Goal: Task Accomplishment & Management: Use online tool/utility

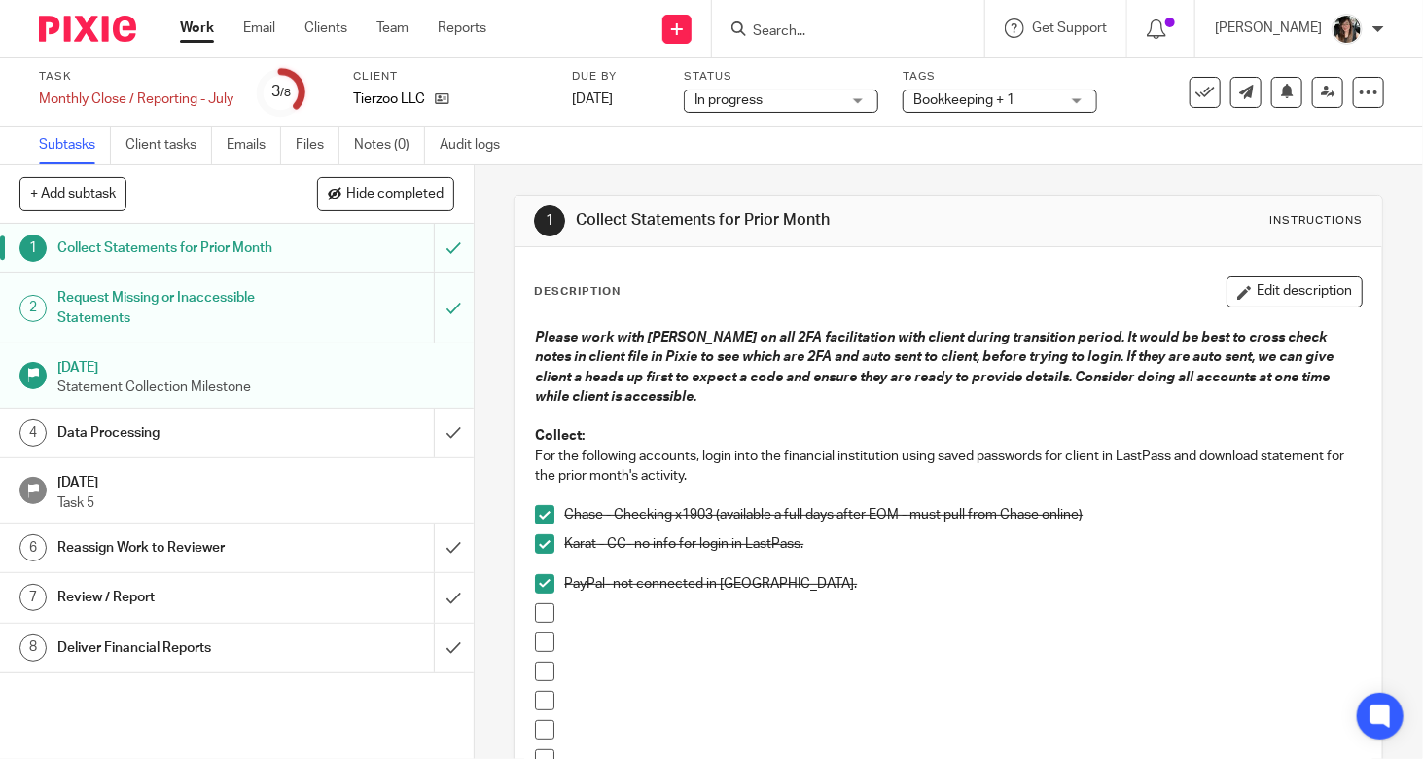
click at [214, 21] on link "Work" at bounding box center [197, 27] width 34 height 19
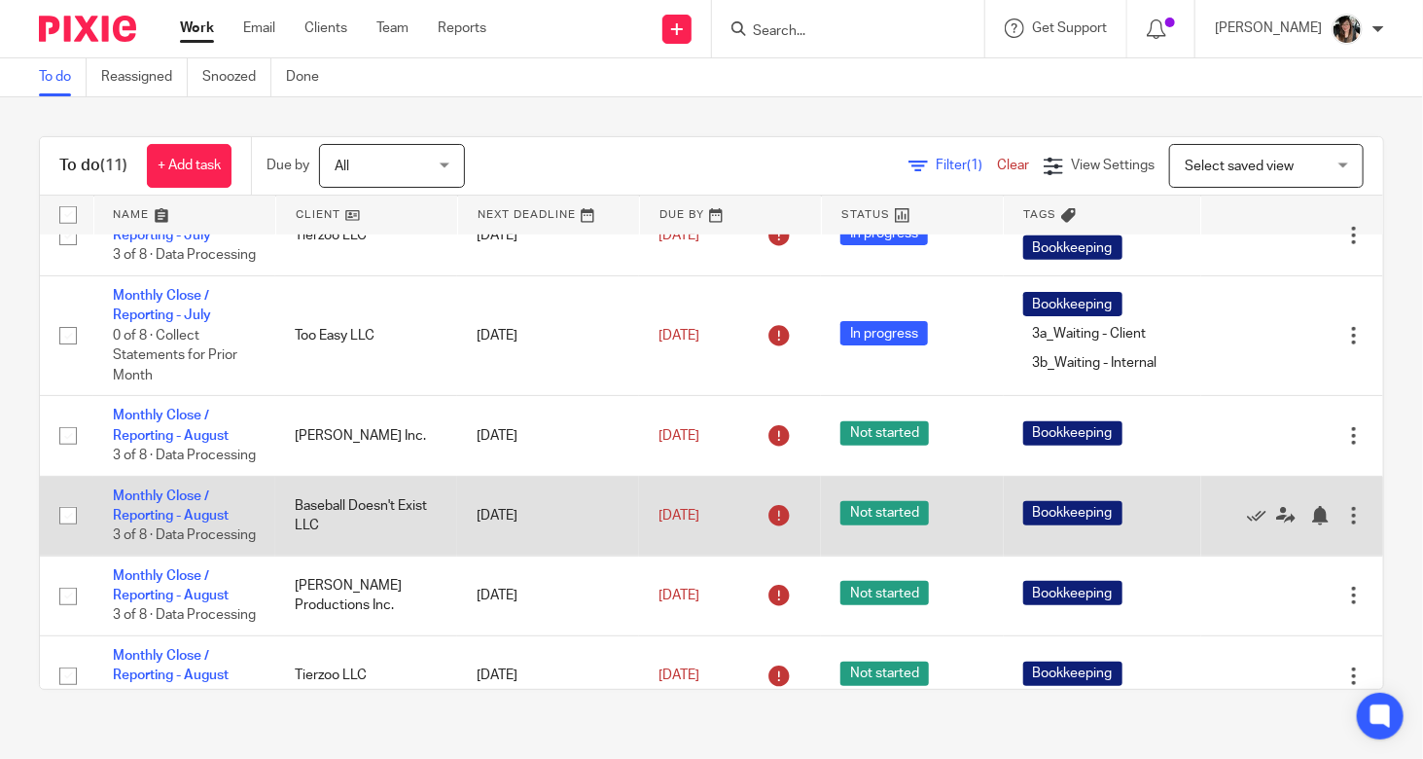
scroll to position [534, 0]
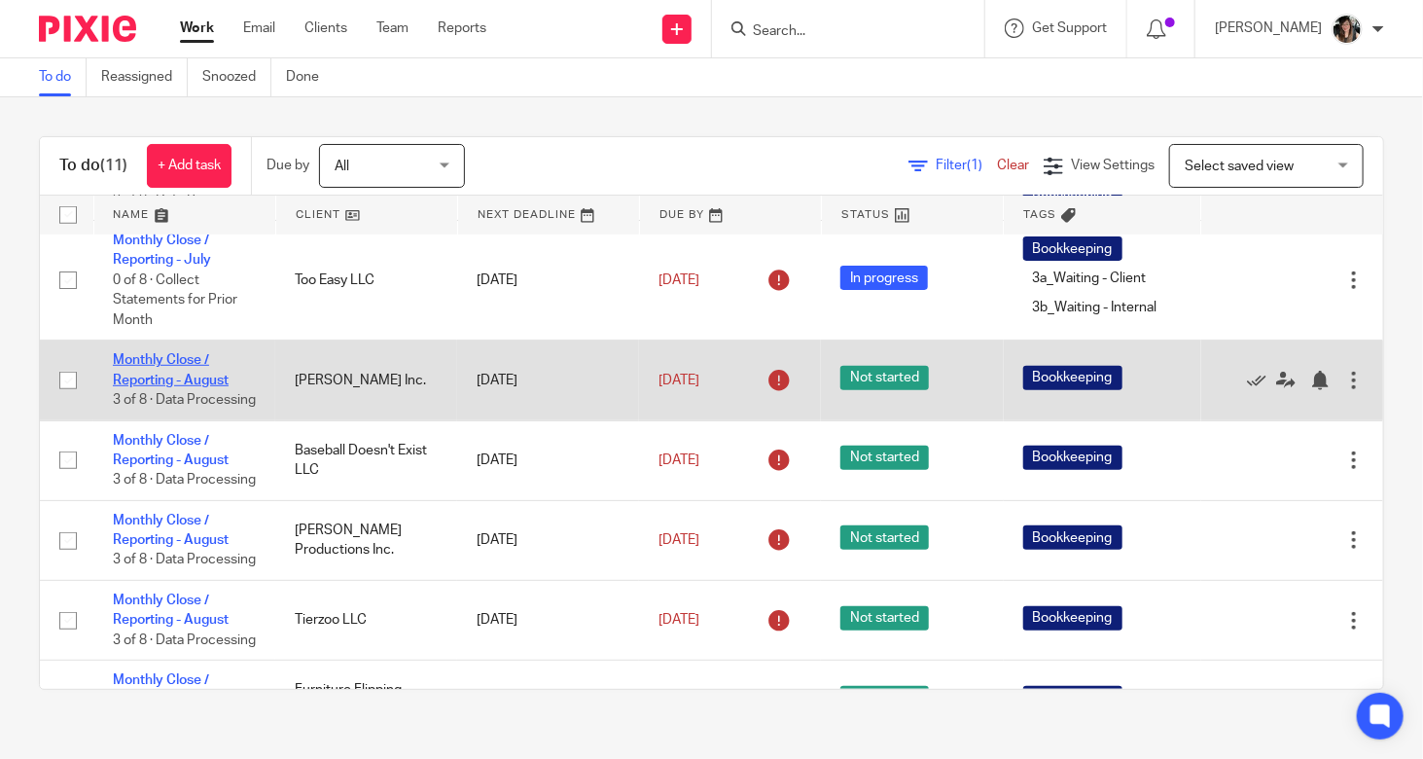
click at [204, 386] on link "Monthly Close / Reporting - August" at bounding box center [171, 369] width 116 height 33
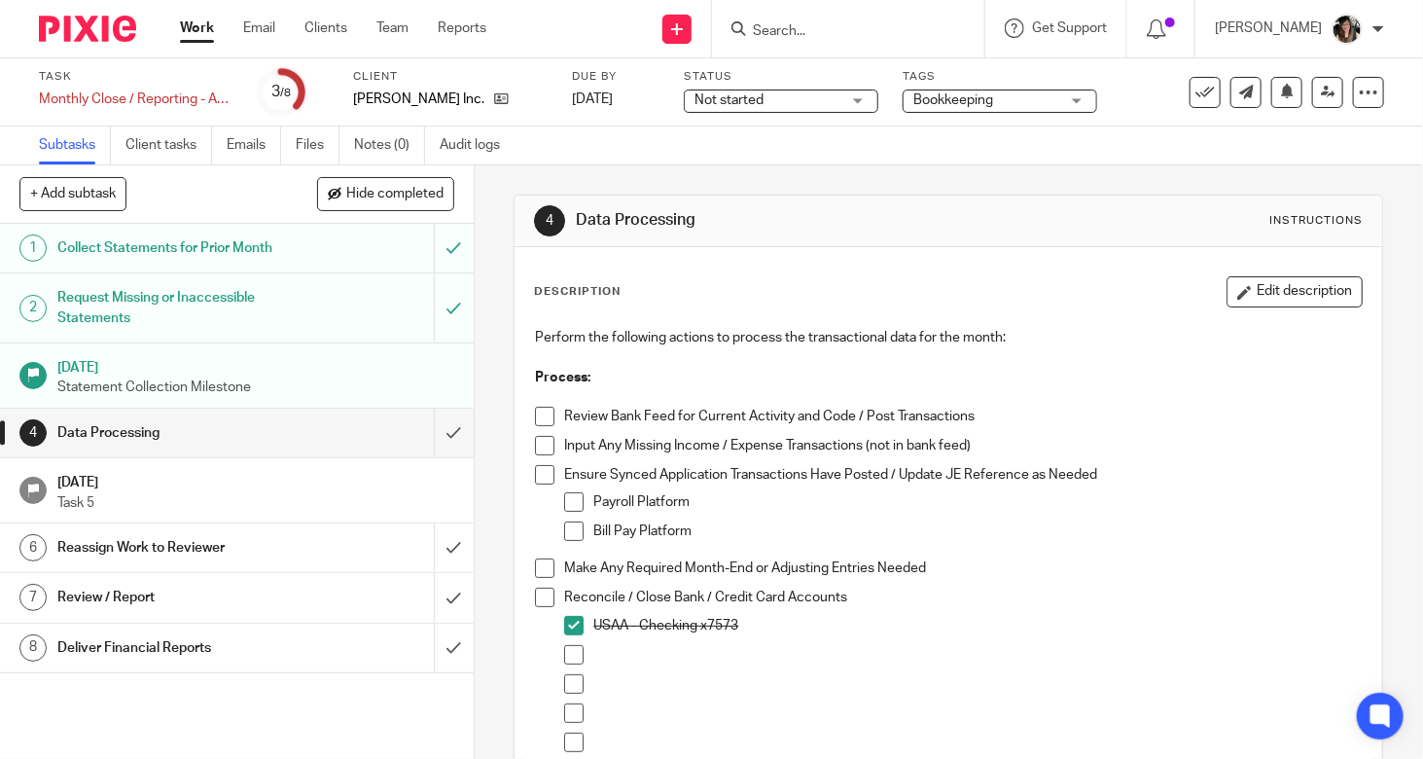
click at [306, 255] on div "Collect Statements for Prior Month" at bounding box center [235, 247] width 357 height 29
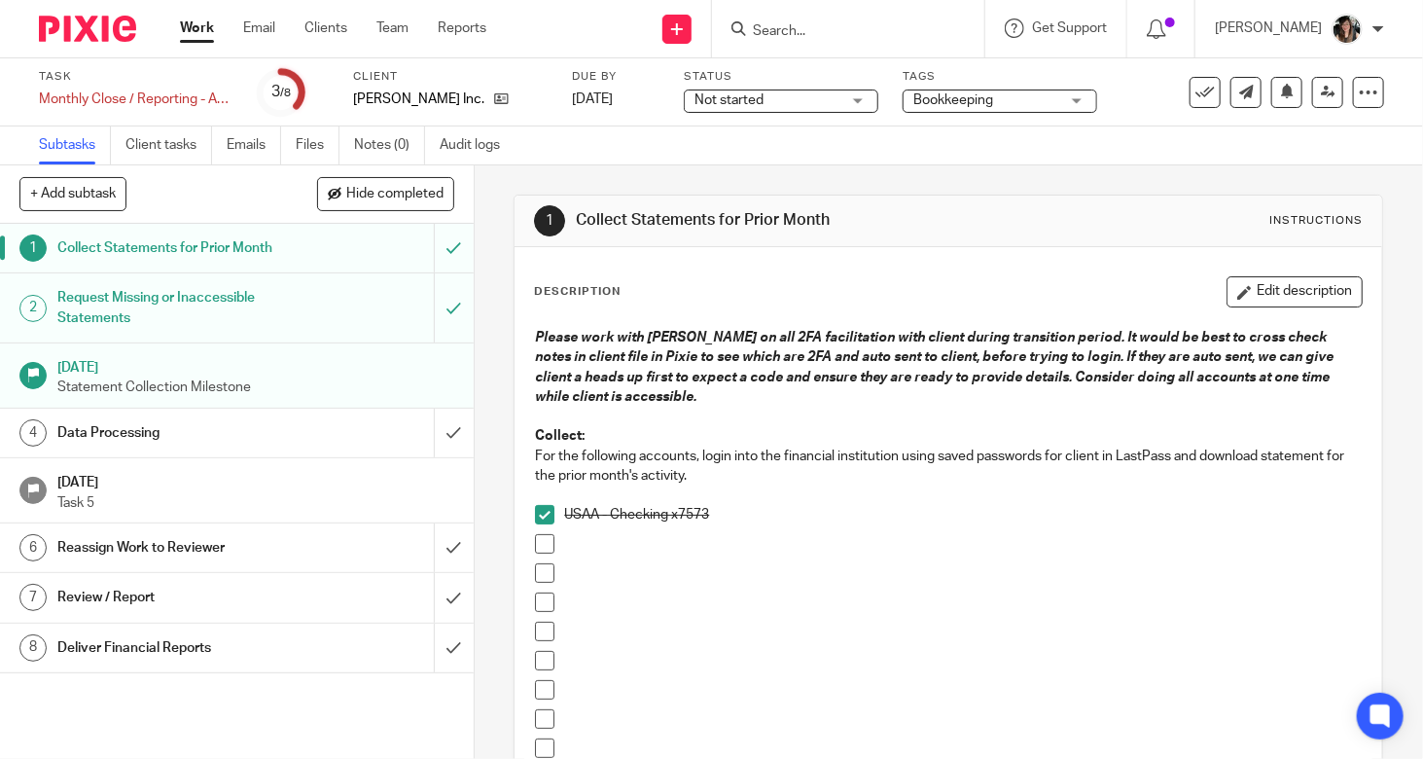
scroll to position [195, 0]
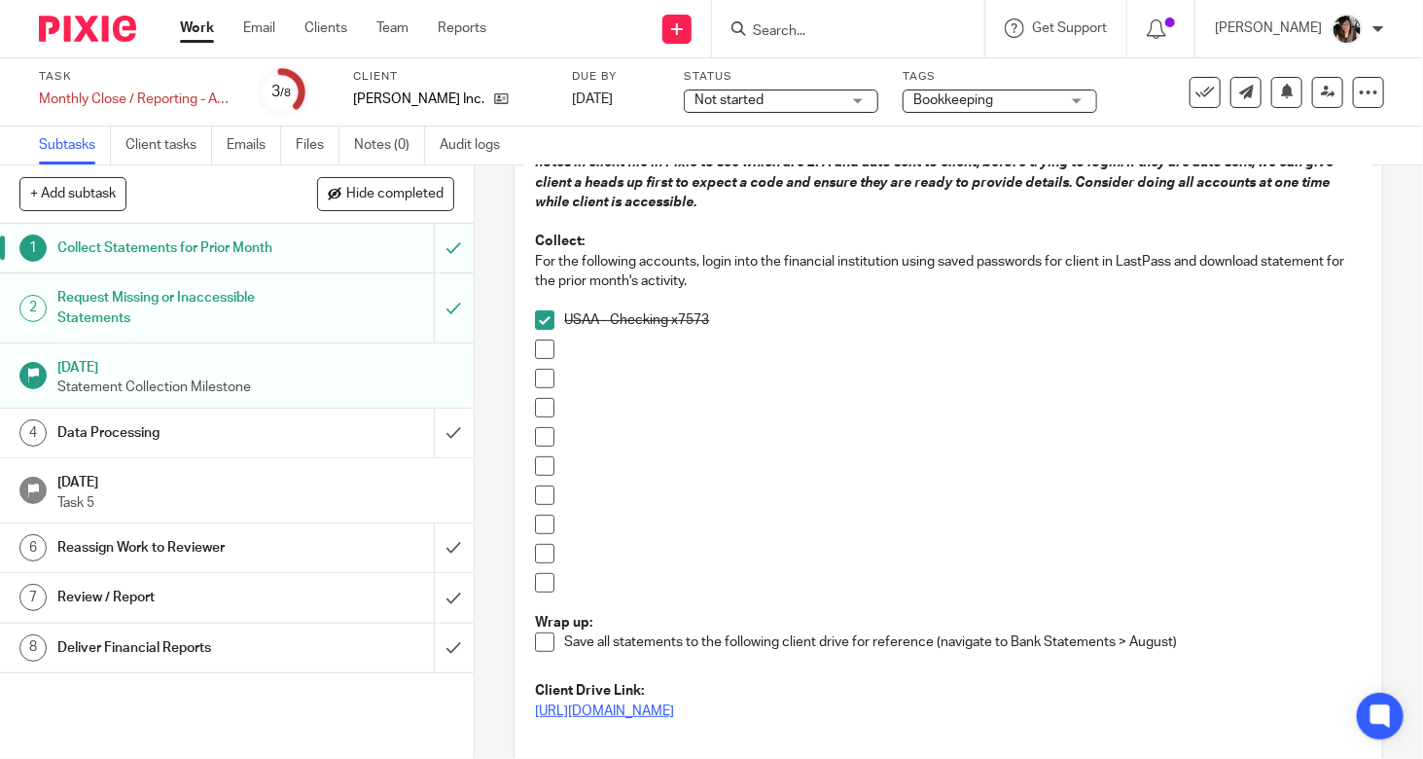
click at [674, 706] on link "[URL][DOMAIN_NAME]" at bounding box center [604, 711] width 139 height 14
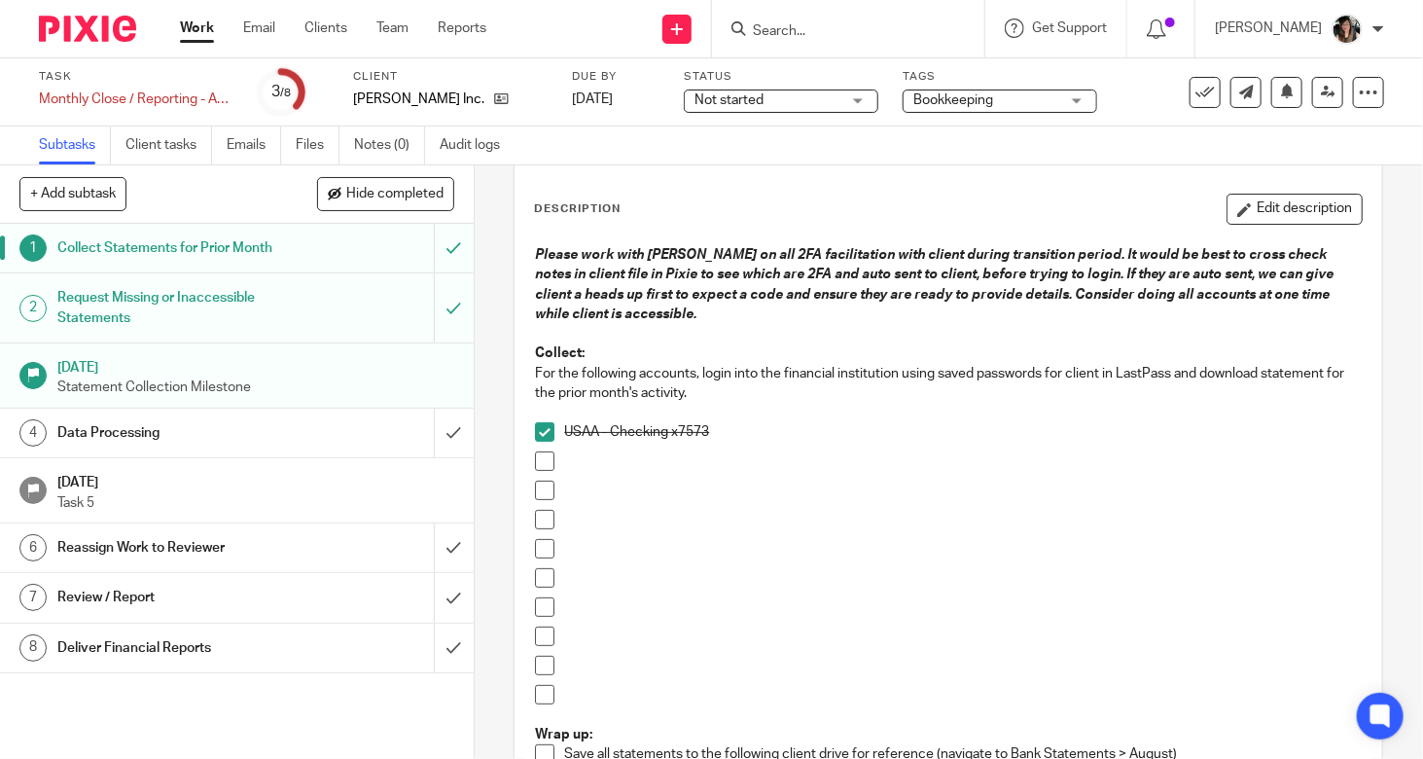
scroll to position [0, 0]
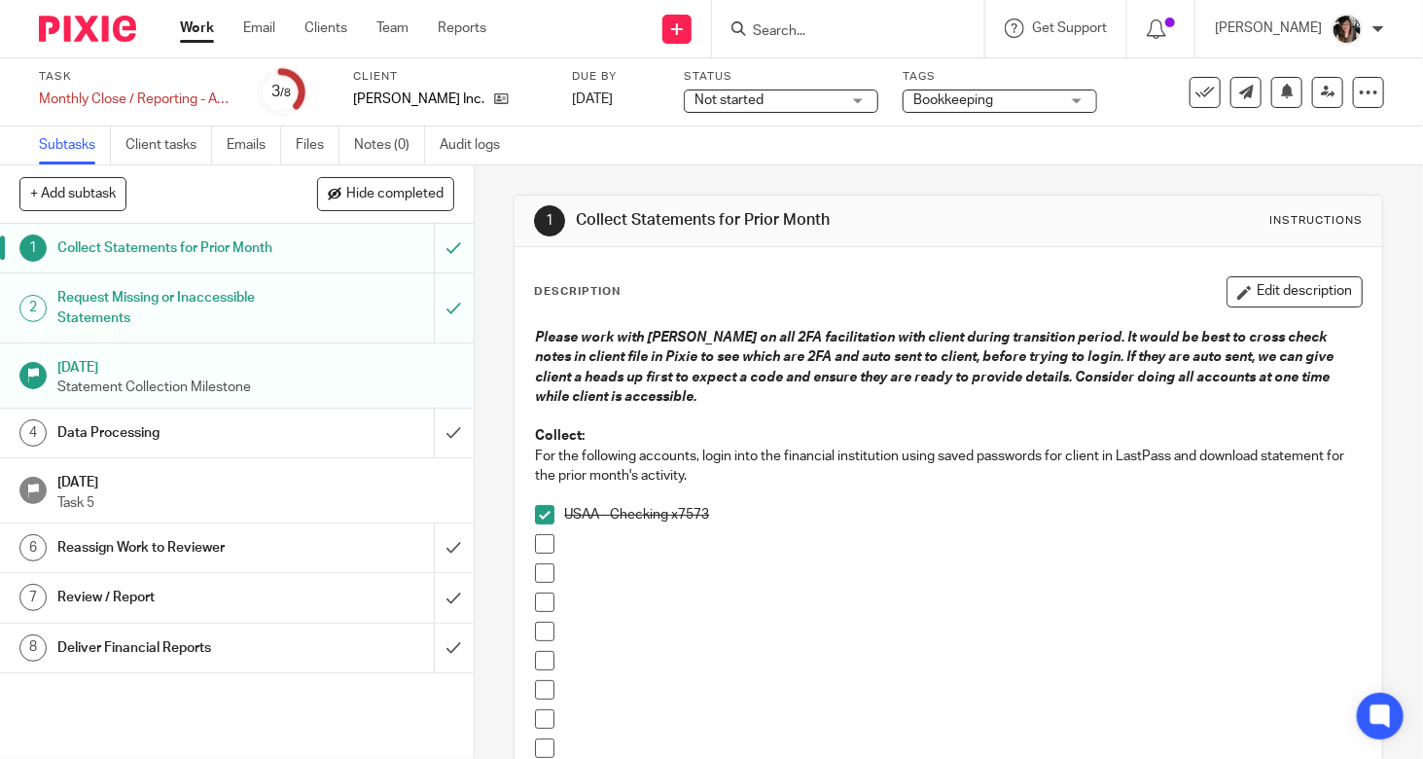
click at [186, 34] on link "Work" at bounding box center [197, 27] width 34 height 19
